Goal: Transaction & Acquisition: Obtain resource

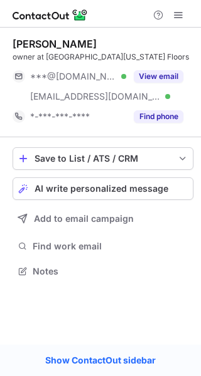
scroll to position [263, 201]
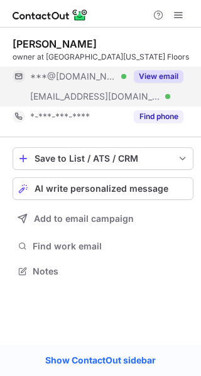
click at [160, 75] on button "View email" at bounding box center [159, 76] width 50 height 13
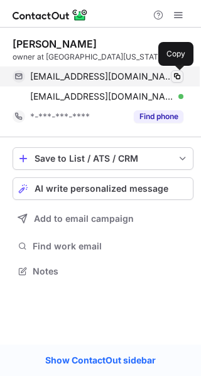
click at [174, 73] on span at bounding box center [177, 77] width 10 height 10
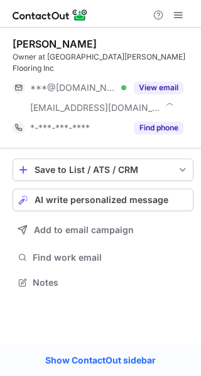
scroll to position [263, 201]
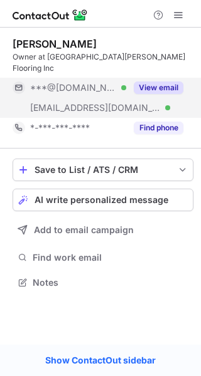
click at [161, 82] on button "View email" at bounding box center [159, 88] width 50 height 13
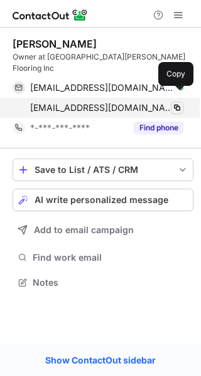
click at [178, 103] on span at bounding box center [177, 108] width 10 height 10
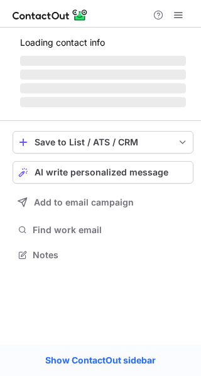
scroll to position [243, 201]
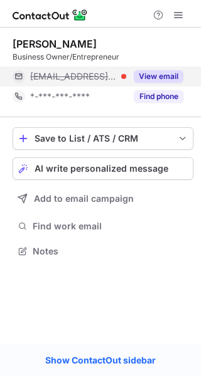
click at [161, 72] on button "View email" at bounding box center [159, 76] width 50 height 13
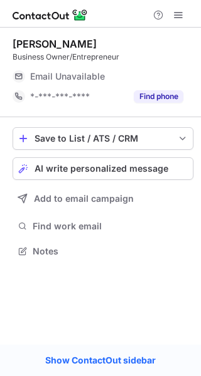
scroll to position [243, 201]
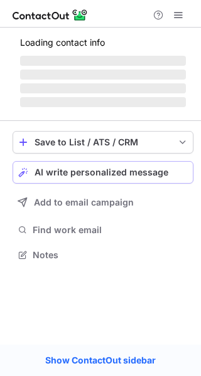
scroll to position [243, 201]
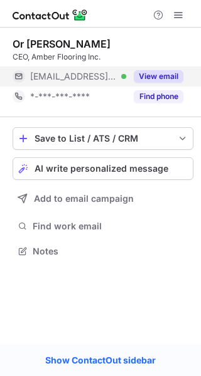
click at [156, 72] on button "View email" at bounding box center [159, 76] width 50 height 13
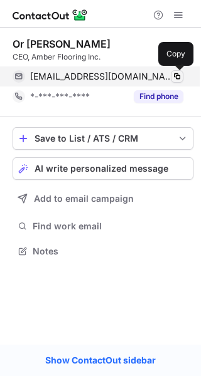
click at [177, 75] on span at bounding box center [177, 77] width 10 height 10
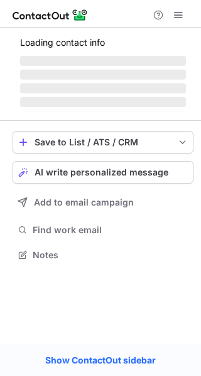
scroll to position [243, 201]
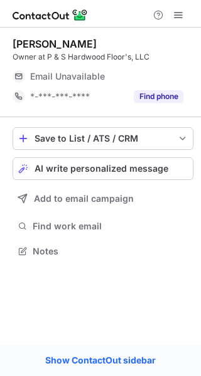
scroll to position [243, 201]
